Goal: Use online tool/utility: Utilize a website feature to perform a specific function

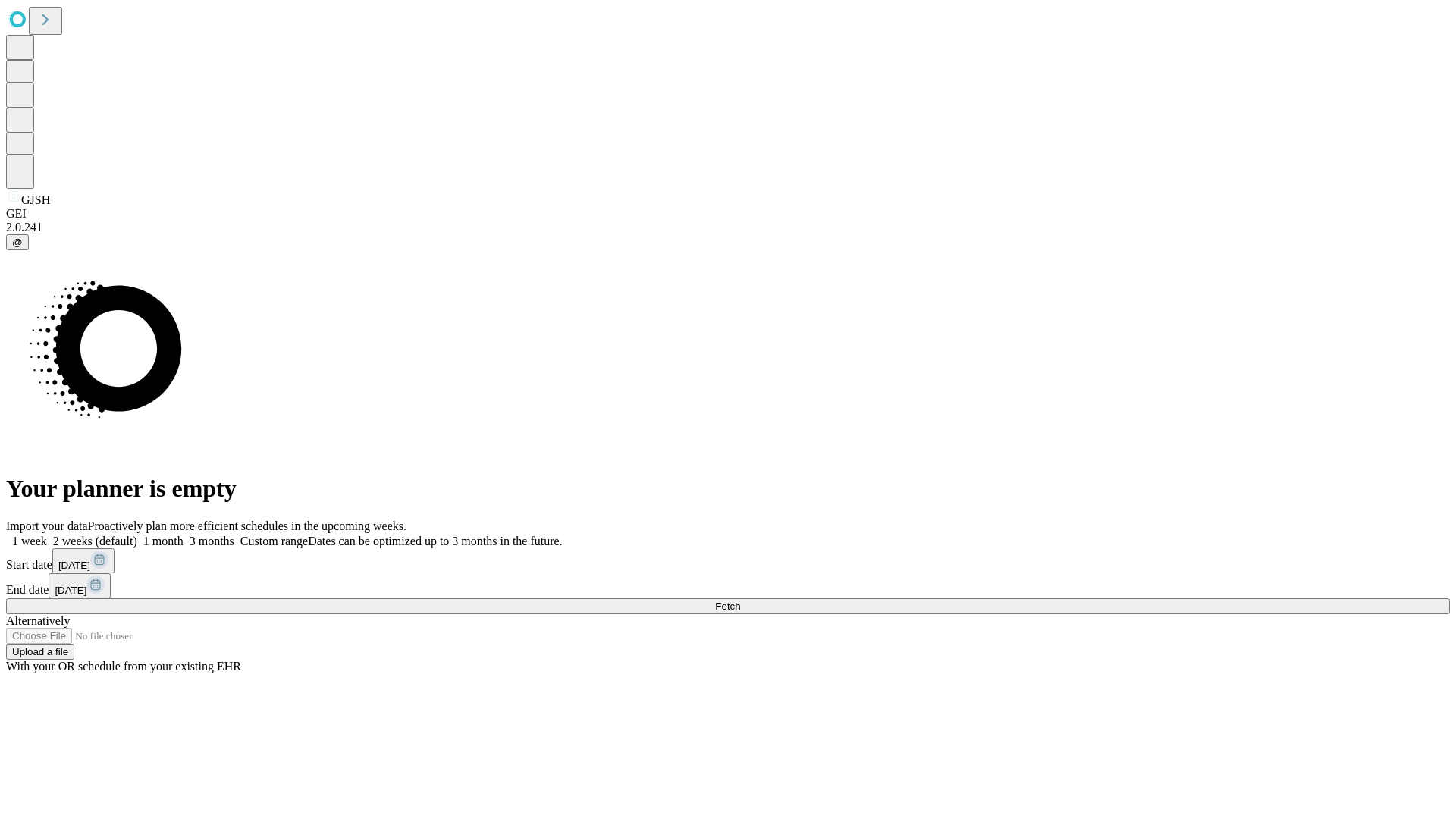
click at [740, 601] on span "Fetch" at bounding box center [727, 607] width 25 height 11
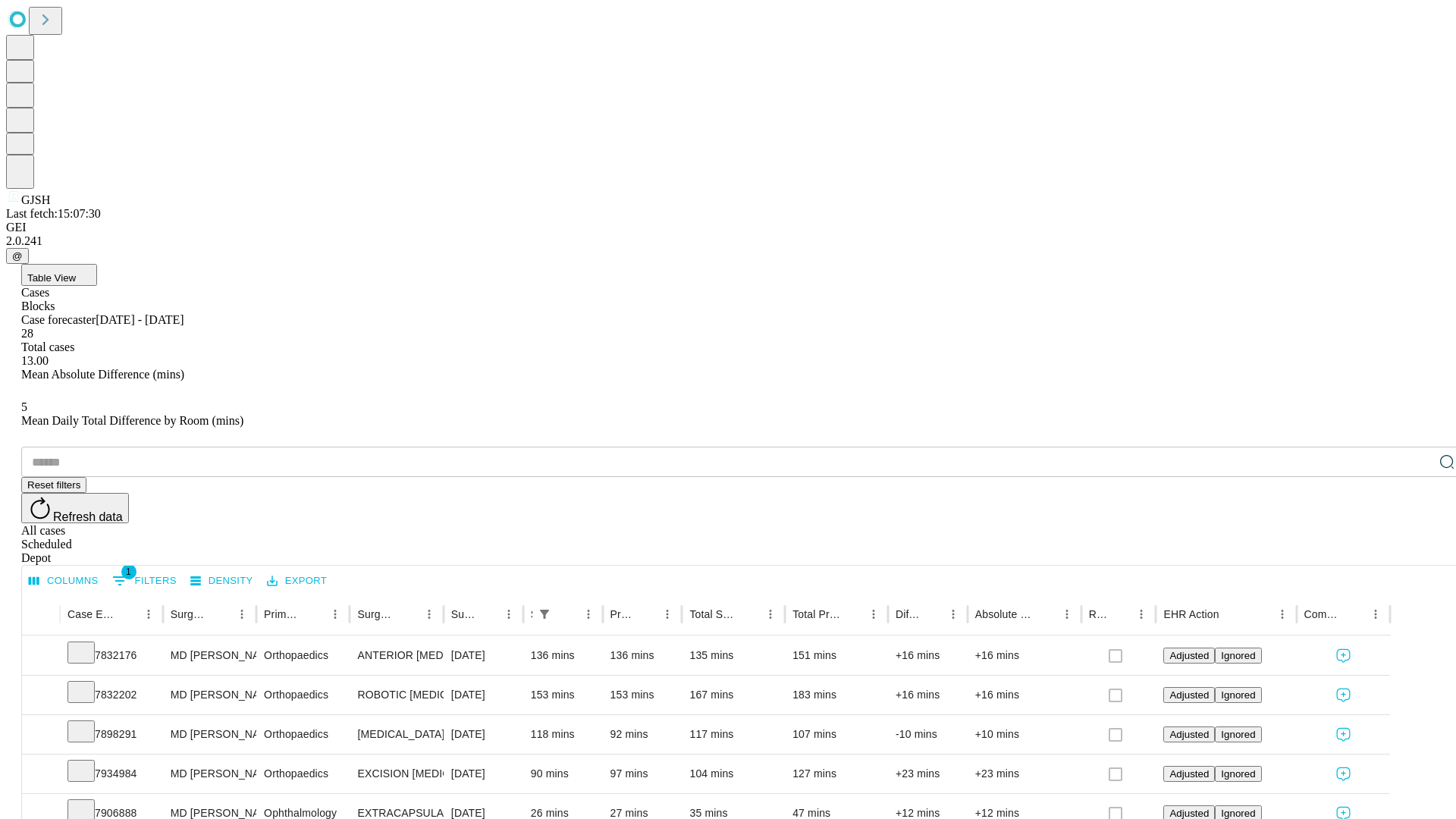
click at [76, 273] on span "Table View" at bounding box center [52, 278] width 49 height 11
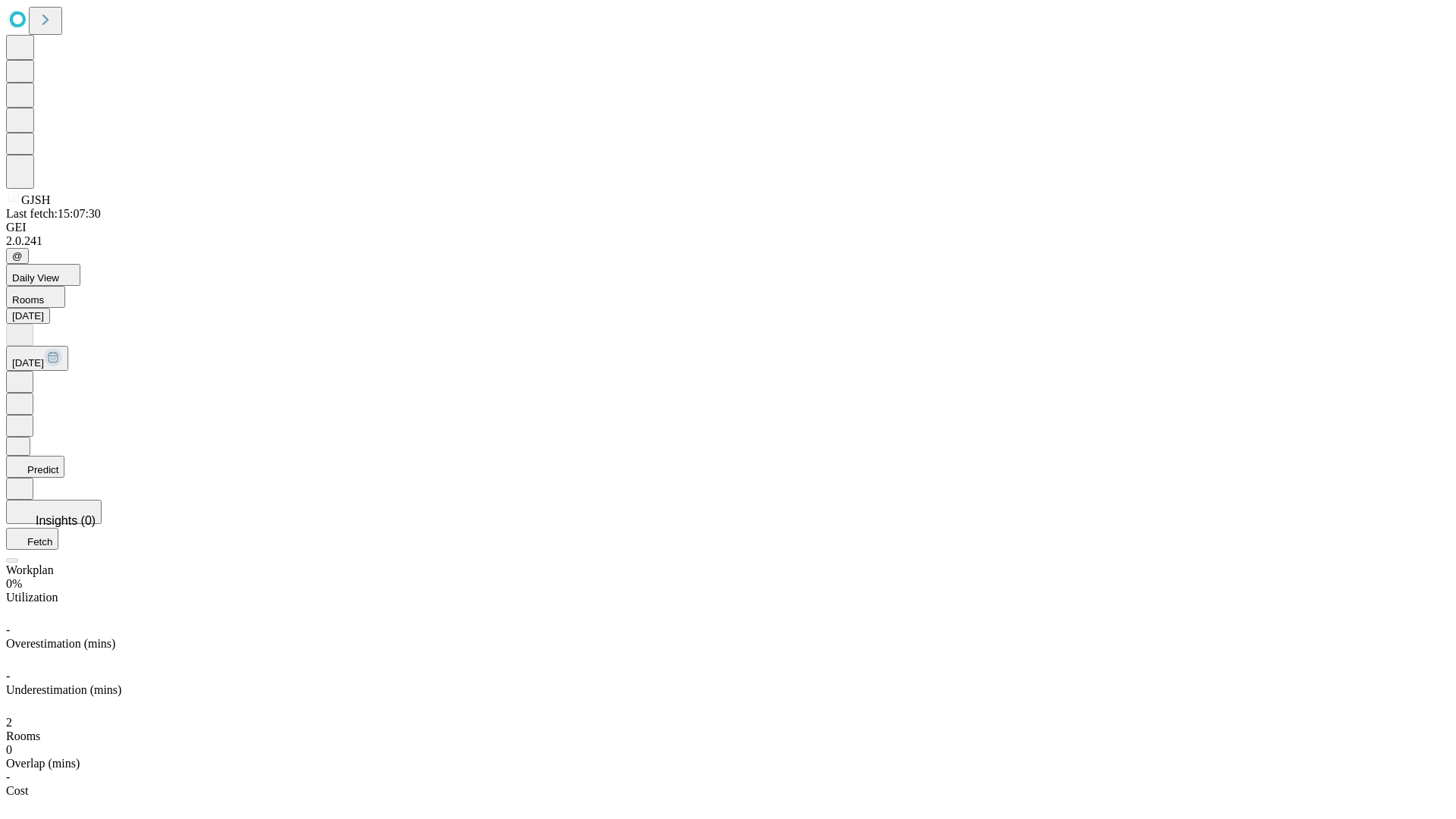
click at [64, 455] on button "Predict" at bounding box center [34, 466] width 58 height 22
